Goal: Check status: Check status

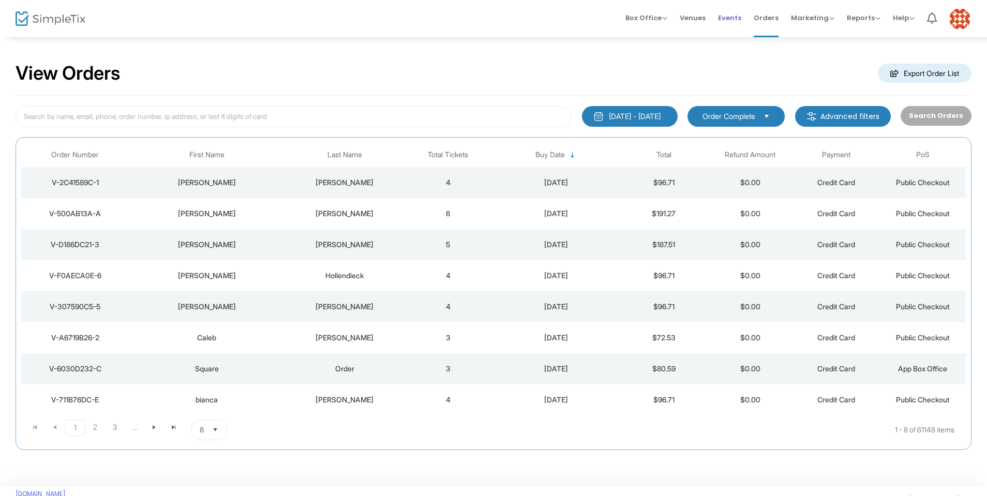
click at [733, 21] on span "Events" at bounding box center [729, 18] width 23 height 26
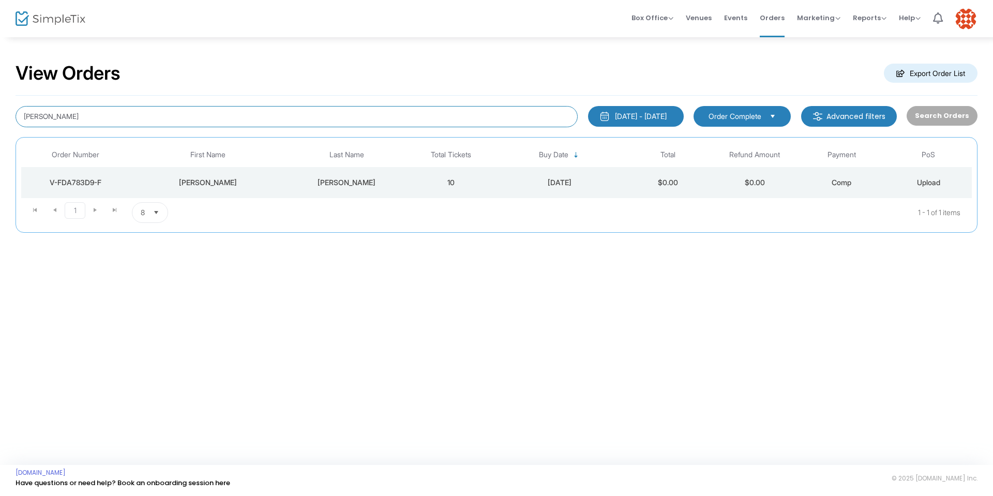
drag, startPoint x: 98, startPoint y: 119, endPoint x: 0, endPoint y: 136, distance: 99.2
click at [0, 136] on div "View Orders Export Order List Shawn Horrigan 9/14/2025 - 10/14/2025 Last 30 Day…" at bounding box center [496, 152] width 993 height 233
type input "Gregory Smith"
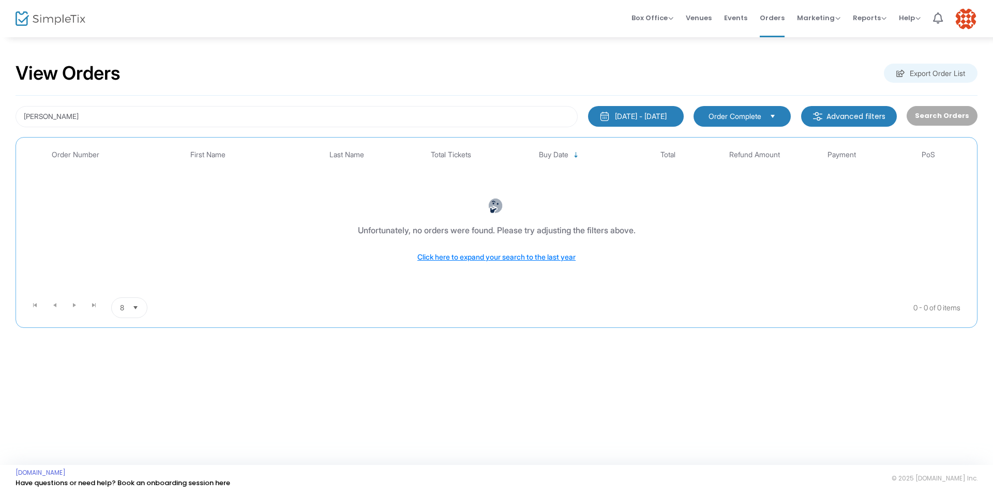
click at [637, 115] on div "[DATE] - [DATE]" at bounding box center [641, 116] width 52 height 10
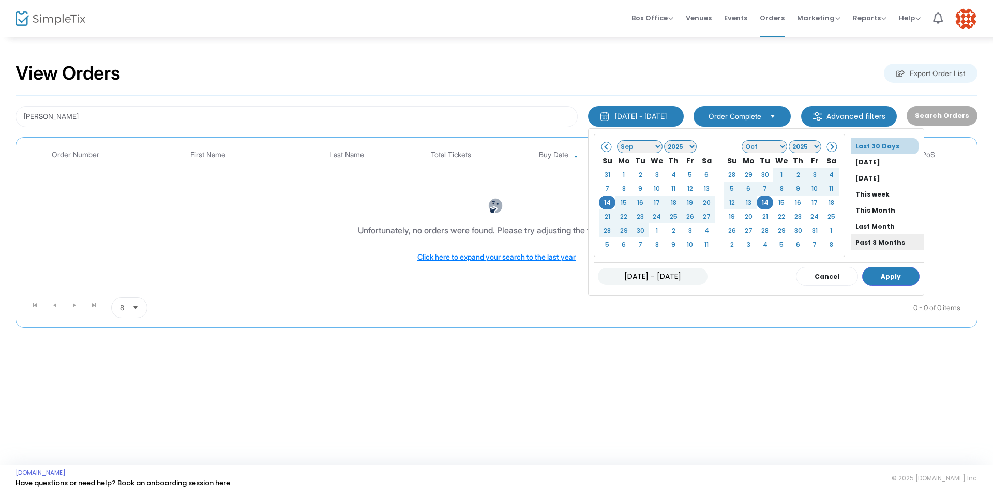
click at [852, 239] on li "Past 3 Months" at bounding box center [888, 242] width 72 height 16
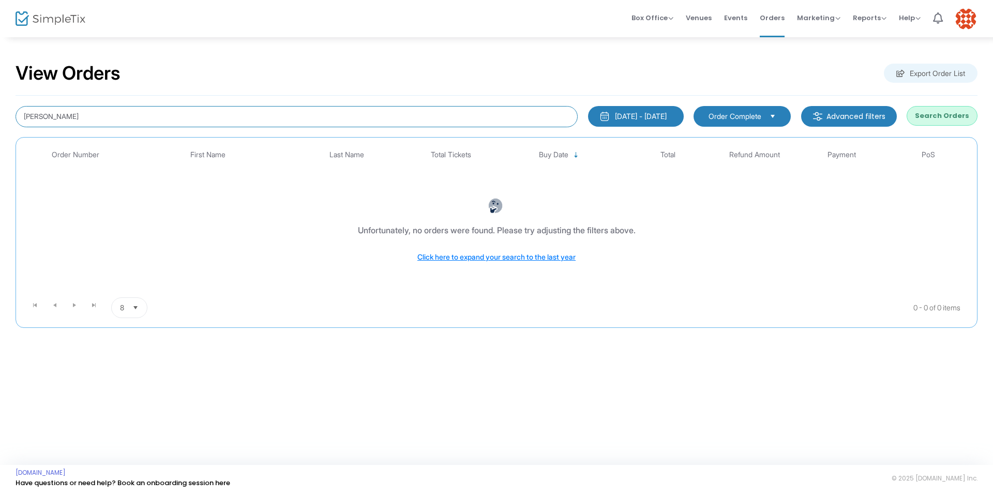
click at [90, 118] on input "Gregory Smith" at bounding box center [297, 116] width 562 height 21
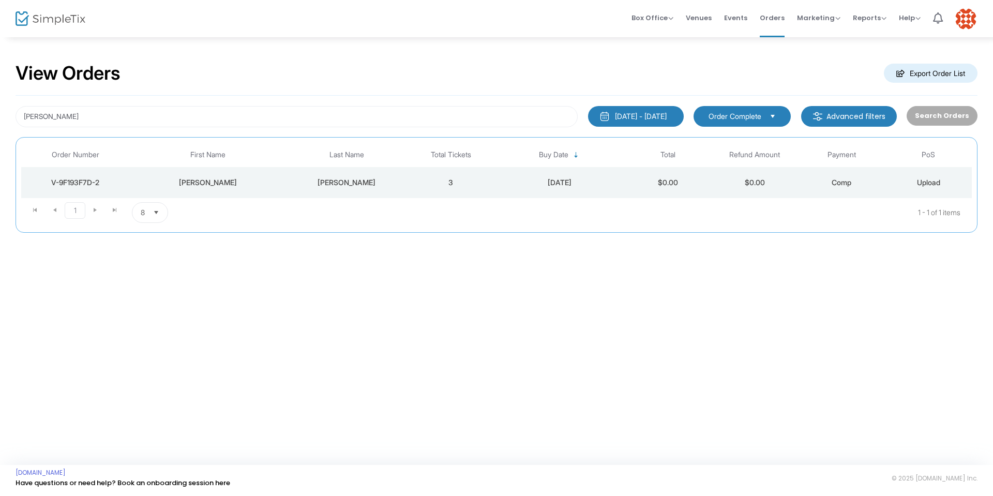
click at [90, 183] on div "V-9F193F7D-2" at bounding box center [75, 182] width 103 height 10
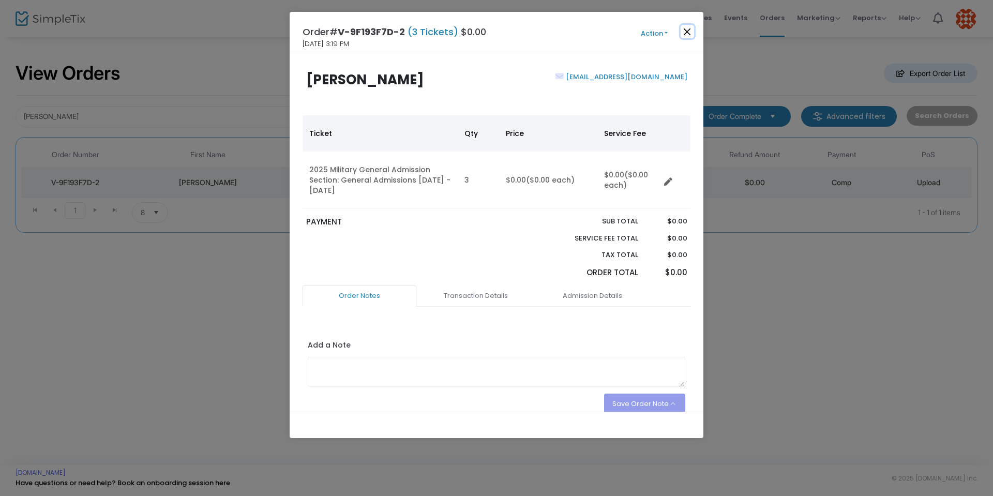
click at [687, 31] on button "Close" at bounding box center [687, 31] width 13 height 13
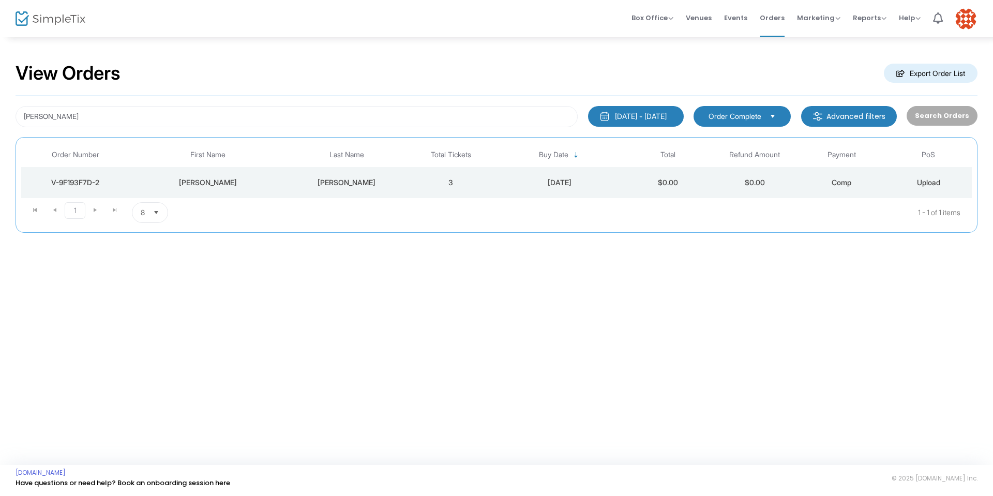
click at [88, 186] on div "V-9F193F7D-2" at bounding box center [75, 182] width 103 height 10
